Goal: Task Accomplishment & Management: Use online tool/utility

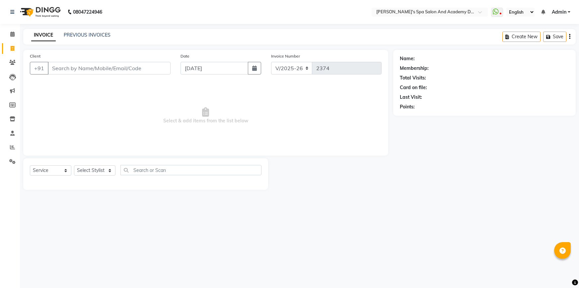
select select "6316"
select select "service"
click at [86, 72] on input "Client" at bounding box center [109, 68] width 123 height 13
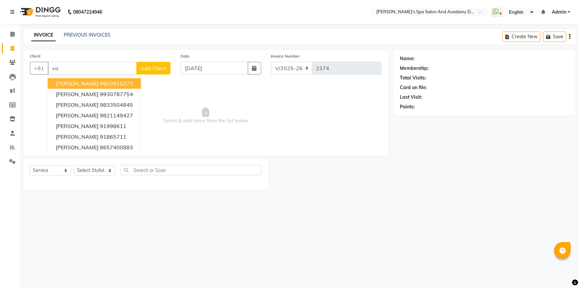
type input "v"
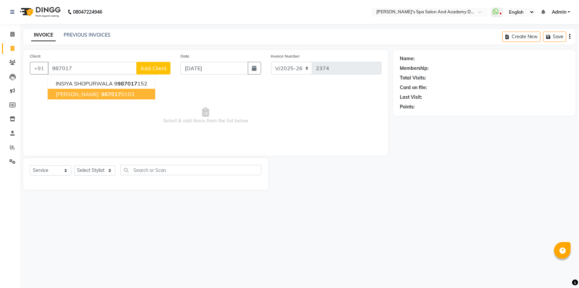
click at [119, 95] on span "987017" at bounding box center [111, 94] width 20 height 7
type input "9870170103"
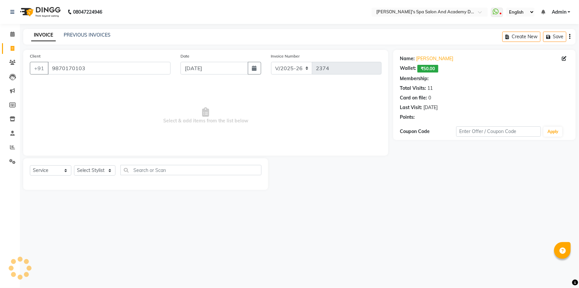
select select "1: Object"
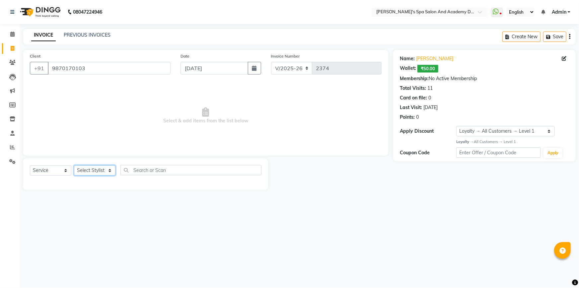
click at [79, 168] on select "Select Stylist Admin [PERSON_NAME] [PERSON_NAME] DIRECT 1 [PERSON_NAME] [PERSON…" at bounding box center [95, 170] width 42 height 10
select select "47367"
click at [74, 165] on select "Select Stylist Admin [PERSON_NAME] [PERSON_NAME] DIRECT 1 [PERSON_NAME] [PERSON…" at bounding box center [95, 170] width 42 height 10
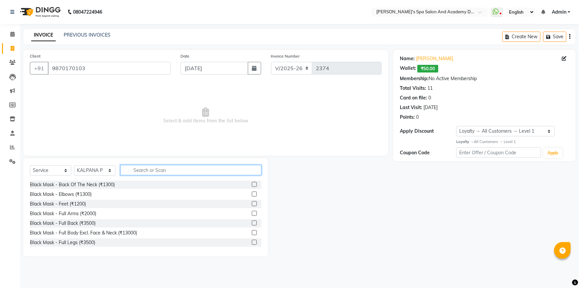
click at [139, 173] on input "text" at bounding box center [191, 170] width 141 height 10
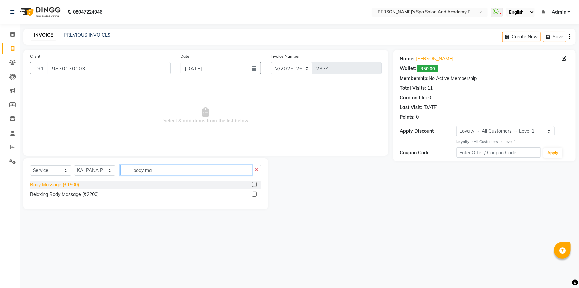
type input "body ma"
click at [72, 183] on div "Body Massage (₹1500)" at bounding box center [54, 184] width 49 height 7
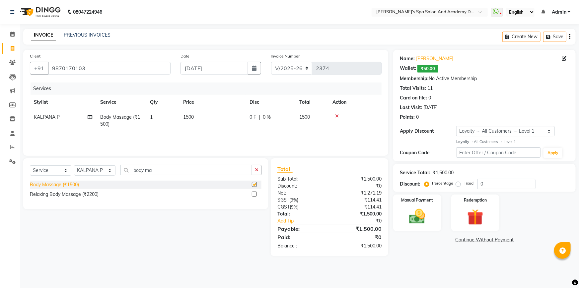
checkbox input "false"
click at [552, 36] on icon "button" at bounding box center [549, 37] width 7 height 5
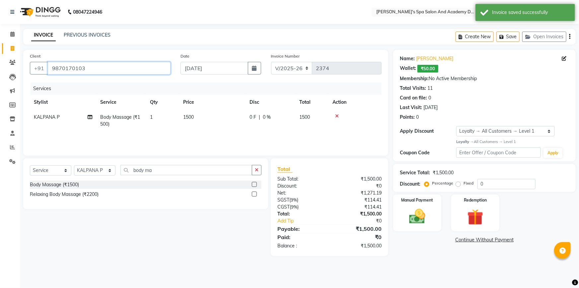
drag, startPoint x: 93, startPoint y: 67, endPoint x: 37, endPoint y: 75, distance: 57.0
click at [37, 75] on div "Client [PHONE_NUMBER]" at bounding box center [100, 65] width 151 height 27
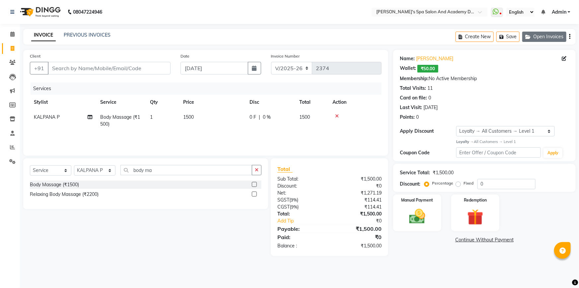
click at [553, 36] on button "Open Invoices" at bounding box center [545, 37] width 44 height 10
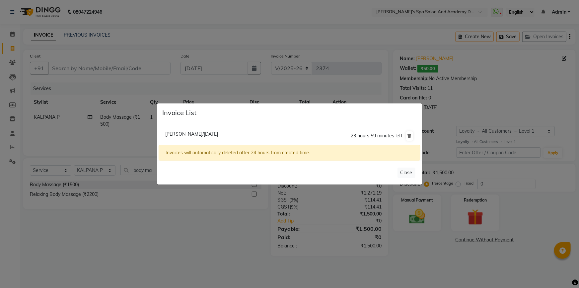
click at [212, 78] on ngb-modal-window "Invoice List [PERSON_NAME]/[DATE] 23 hours 59 minutes left Invoices will automa…" at bounding box center [289, 144] width 579 height 288
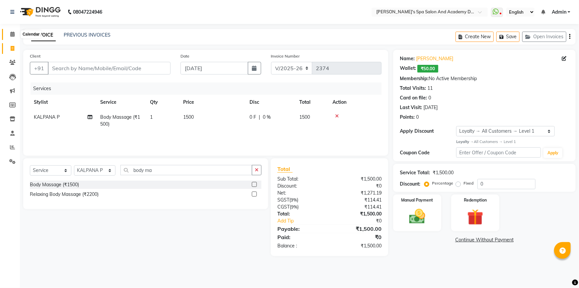
click at [11, 36] on icon at bounding box center [12, 34] width 4 height 5
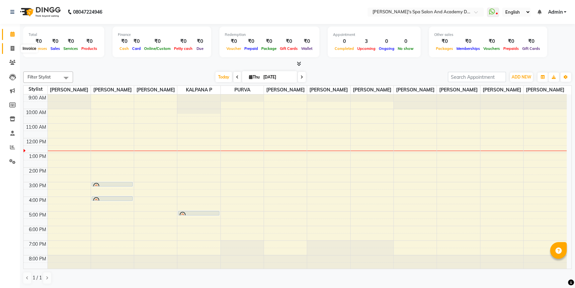
click at [11, 47] on icon at bounding box center [13, 48] width 4 height 5
select select "service"
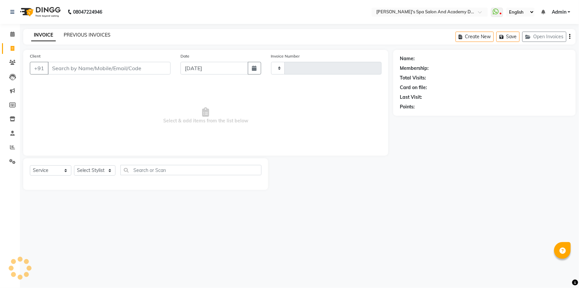
type input "2374"
select select "6316"
click at [93, 34] on link "PREVIOUS INVOICES" at bounding box center [87, 35] width 47 height 6
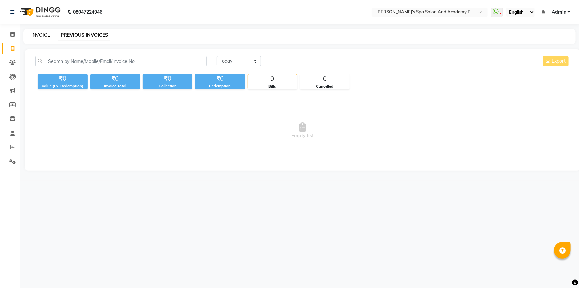
click at [44, 34] on link "INVOICE" at bounding box center [40, 35] width 19 height 6
select select "service"
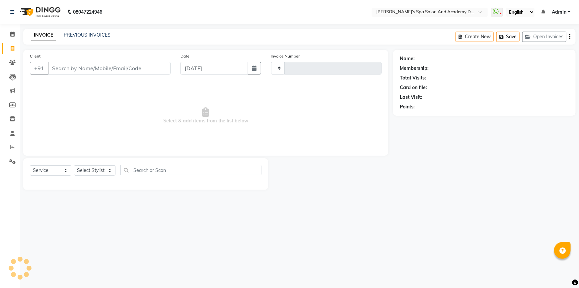
type input "2374"
select select "6316"
click at [555, 38] on button "Open Invoices" at bounding box center [545, 37] width 44 height 10
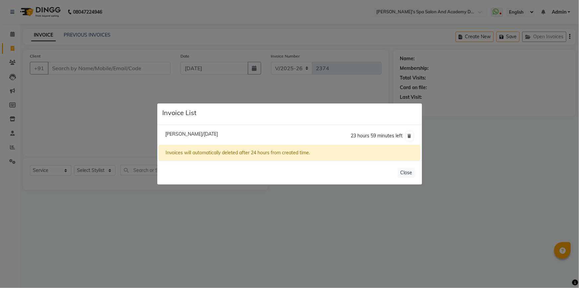
click at [212, 134] on span "[PERSON_NAME]/[DATE]" at bounding box center [191, 134] width 53 height 6
type input "9870170103"
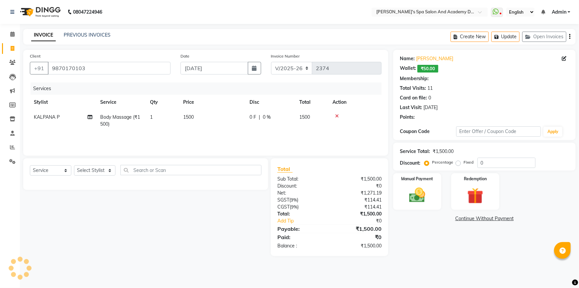
select select "1: Object"
